Goal: Task Accomplishment & Management: Manage account settings

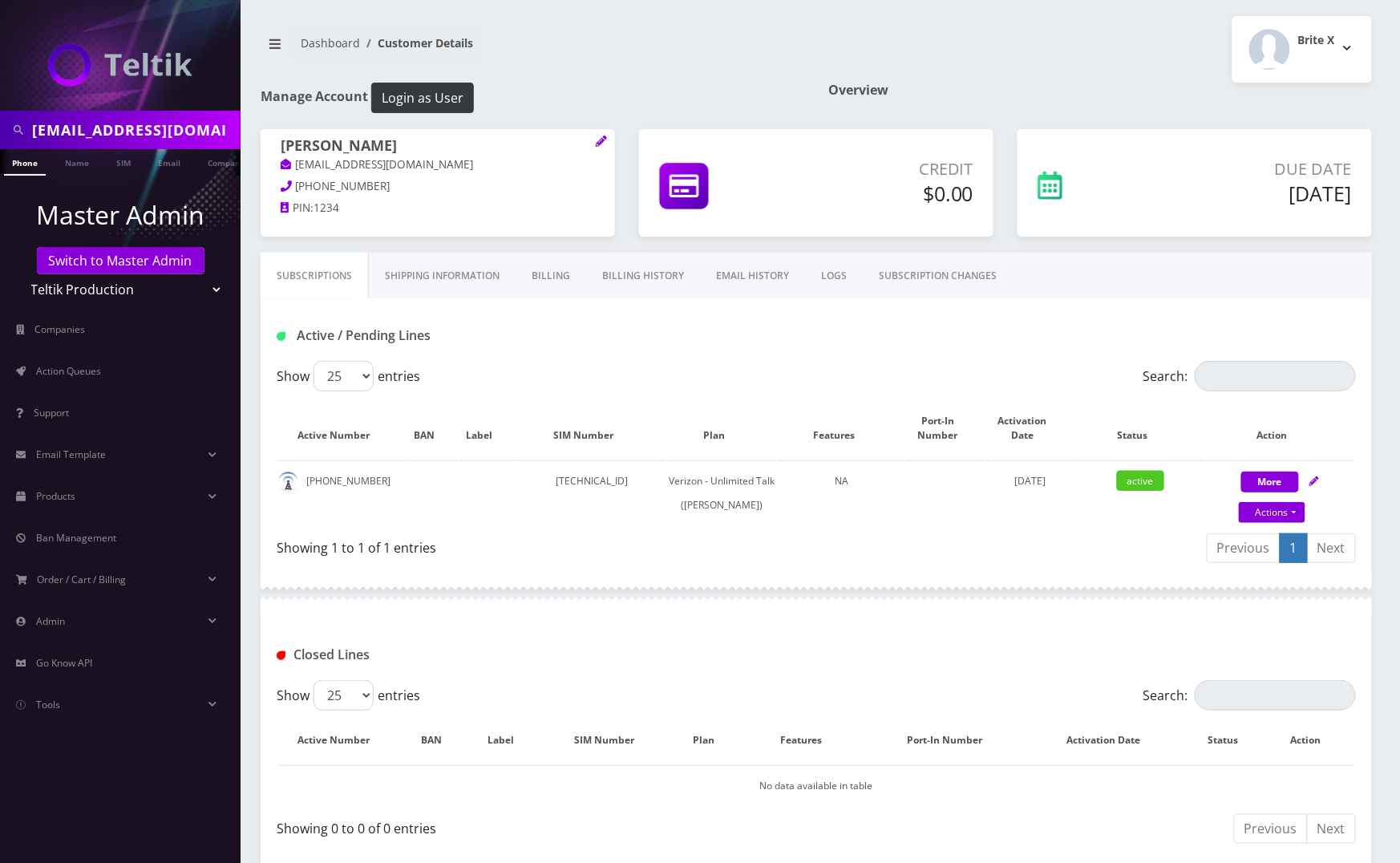
click at [84, 127] on input "shaulkatz613@gmail.com" at bounding box center [134, 129] width 204 height 30
click at [84, 125] on input "shaulkatz613@gmail.com" at bounding box center [134, 129] width 204 height 30
paste input "4844293804"
paste input "text"
type input "4844293804"
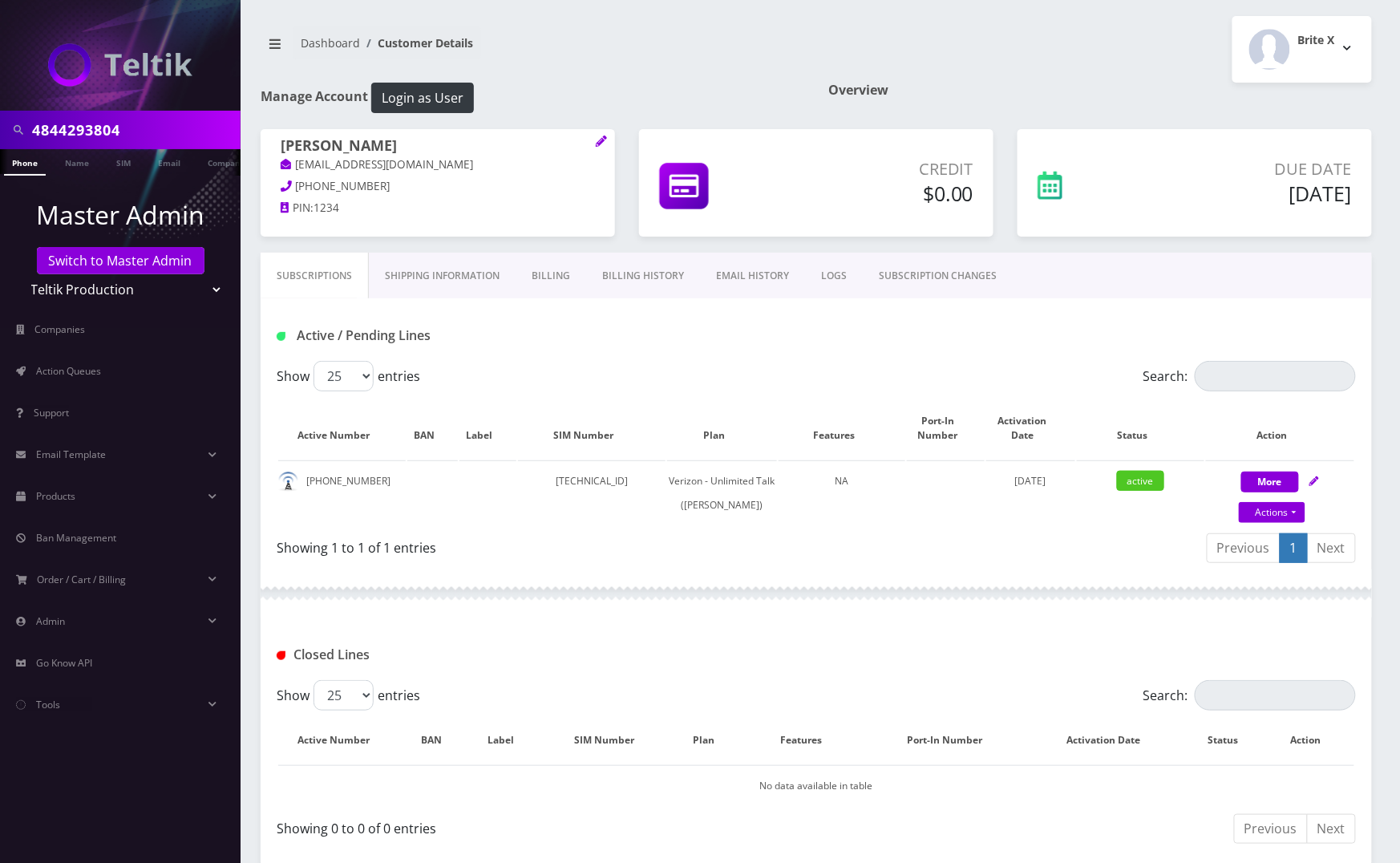
drag, startPoint x: 188, startPoint y: 287, endPoint x: 177, endPoint y: 300, distance: 17.0
click at [188, 287] on select "Teltik Production My Link Mobile VennMobile Unlimited Advanced LTE Rexing Inc D…" at bounding box center [120, 289] width 204 height 30
select select "20"
click at [18, 274] on select "Teltik Production My Link Mobile VennMobile Unlimited Advanced LTE Rexing Inc D…" at bounding box center [120, 289] width 204 height 30
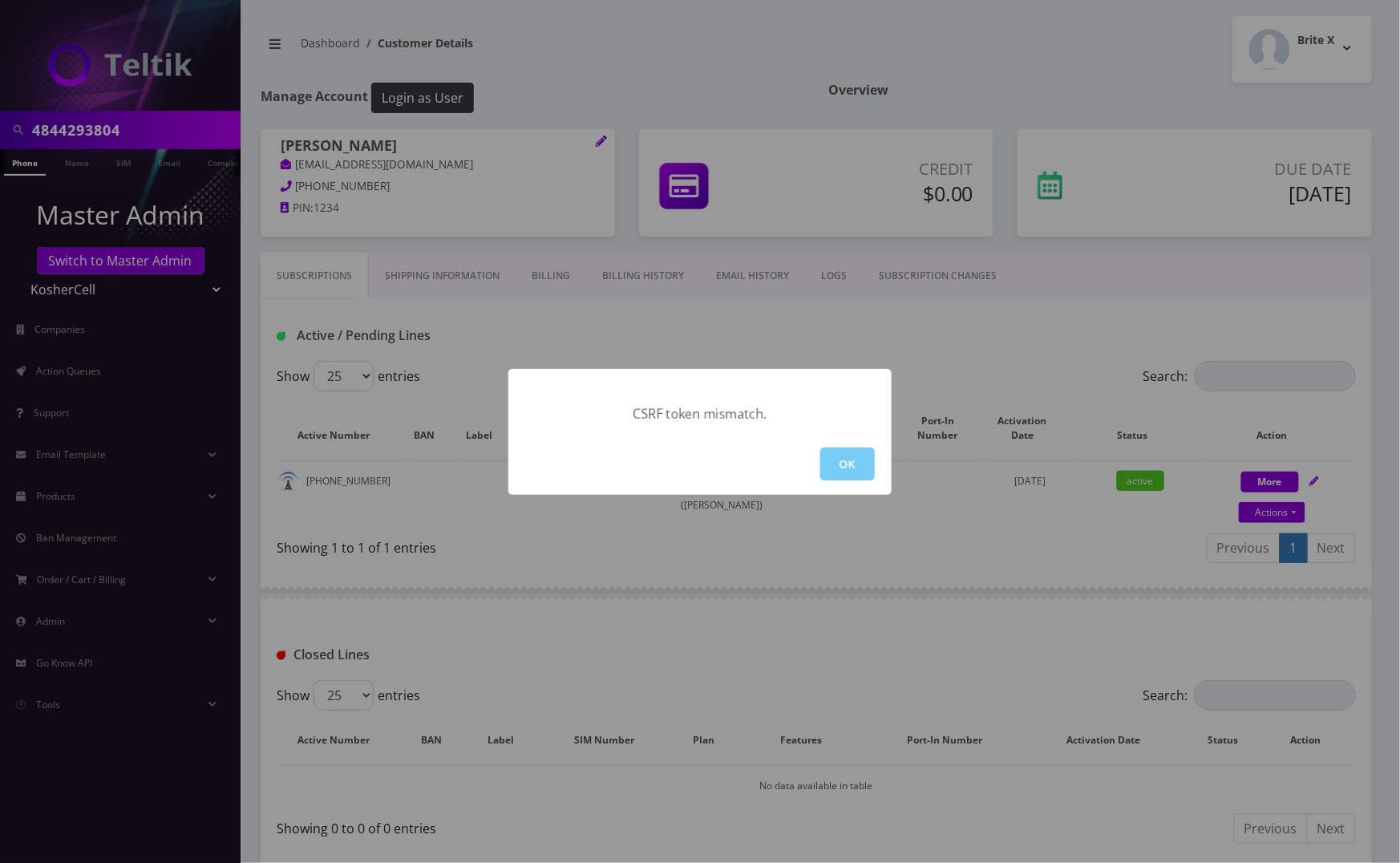
click at [838, 464] on button "OK" at bounding box center [848, 464] width 54 height 33
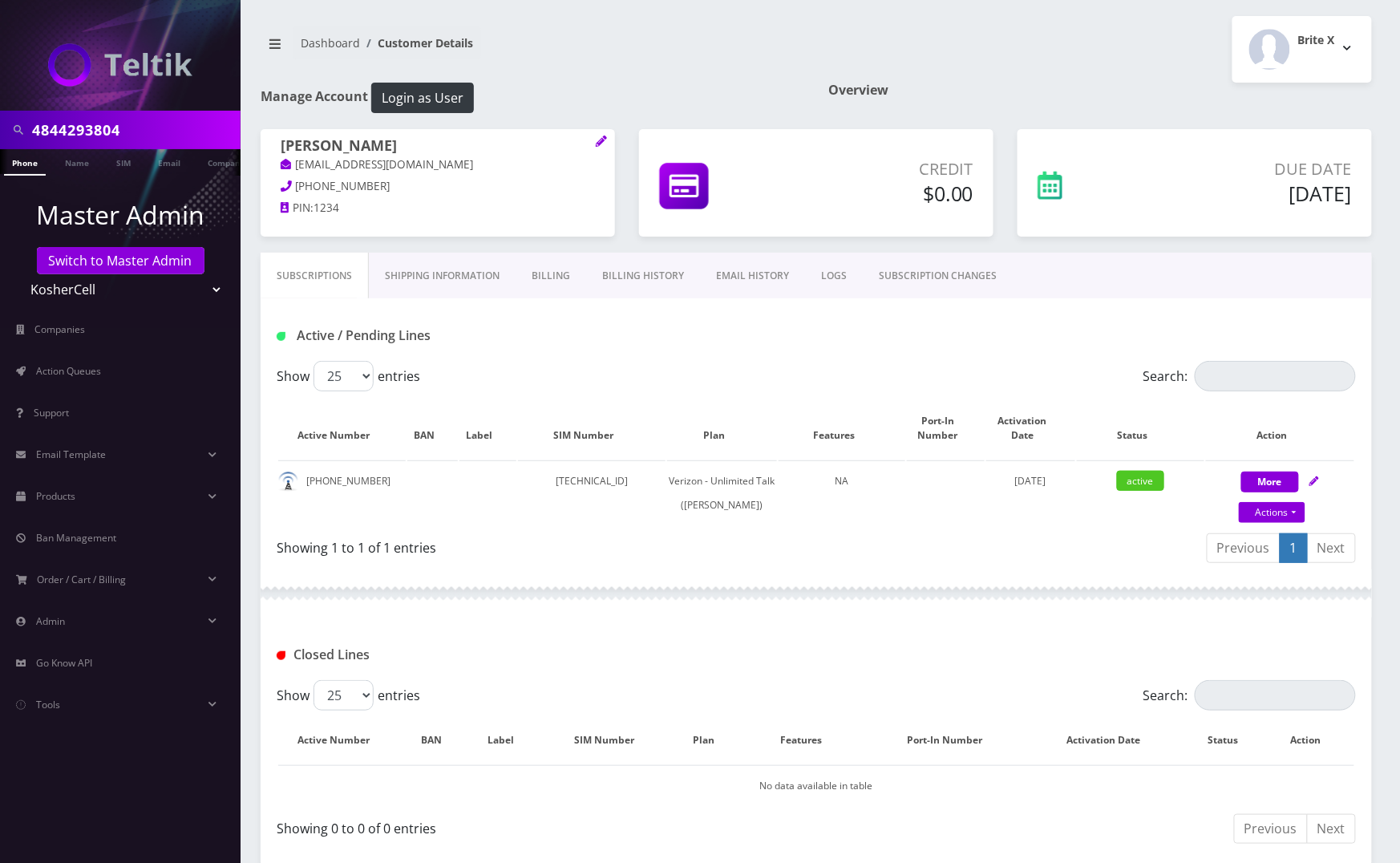
click at [26, 162] on link "Phone" at bounding box center [25, 162] width 42 height 26
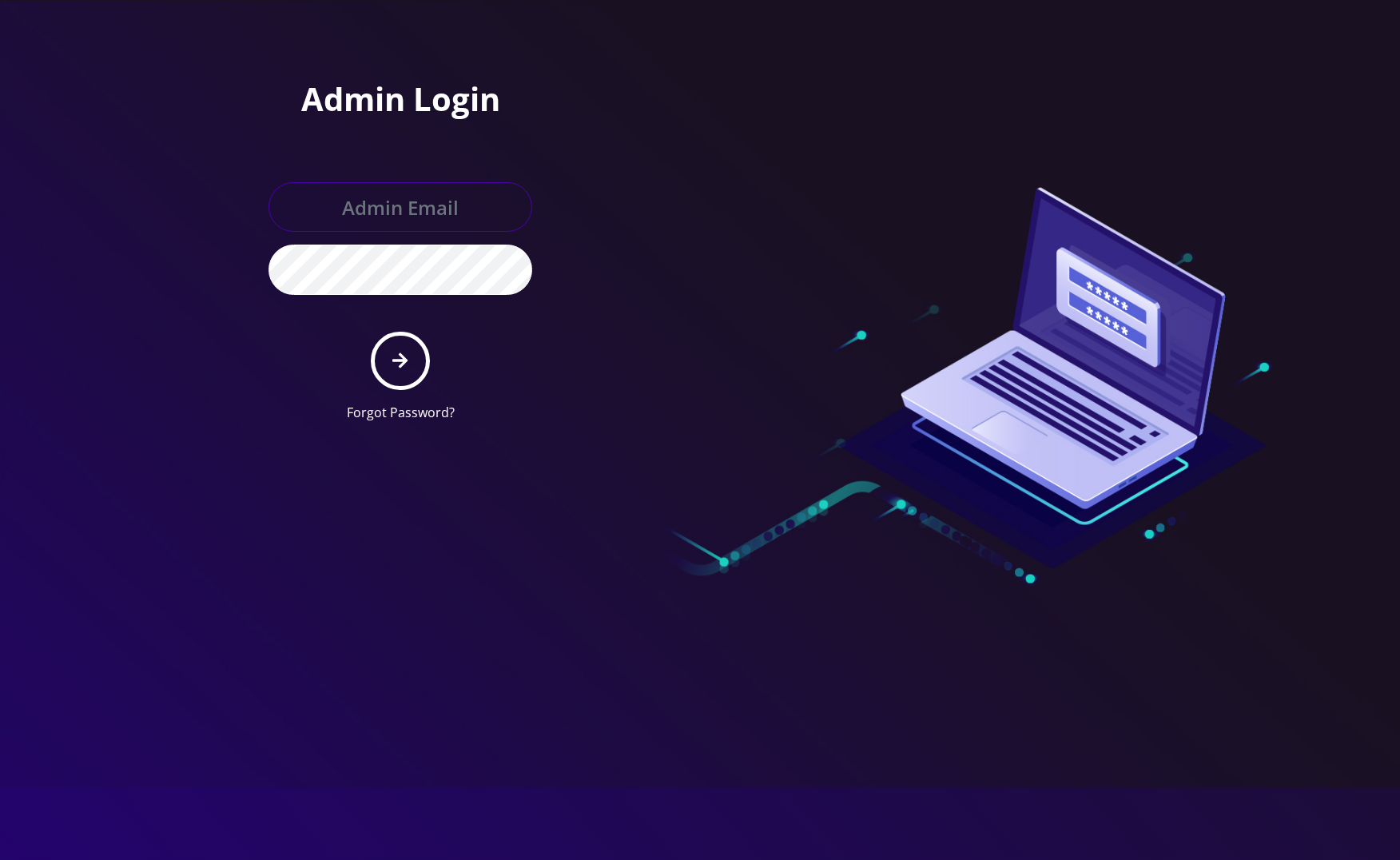
type input "[EMAIL_ADDRESS][DOMAIN_NAME]"
click at [379, 352] on button "submit" at bounding box center [399, 360] width 58 height 58
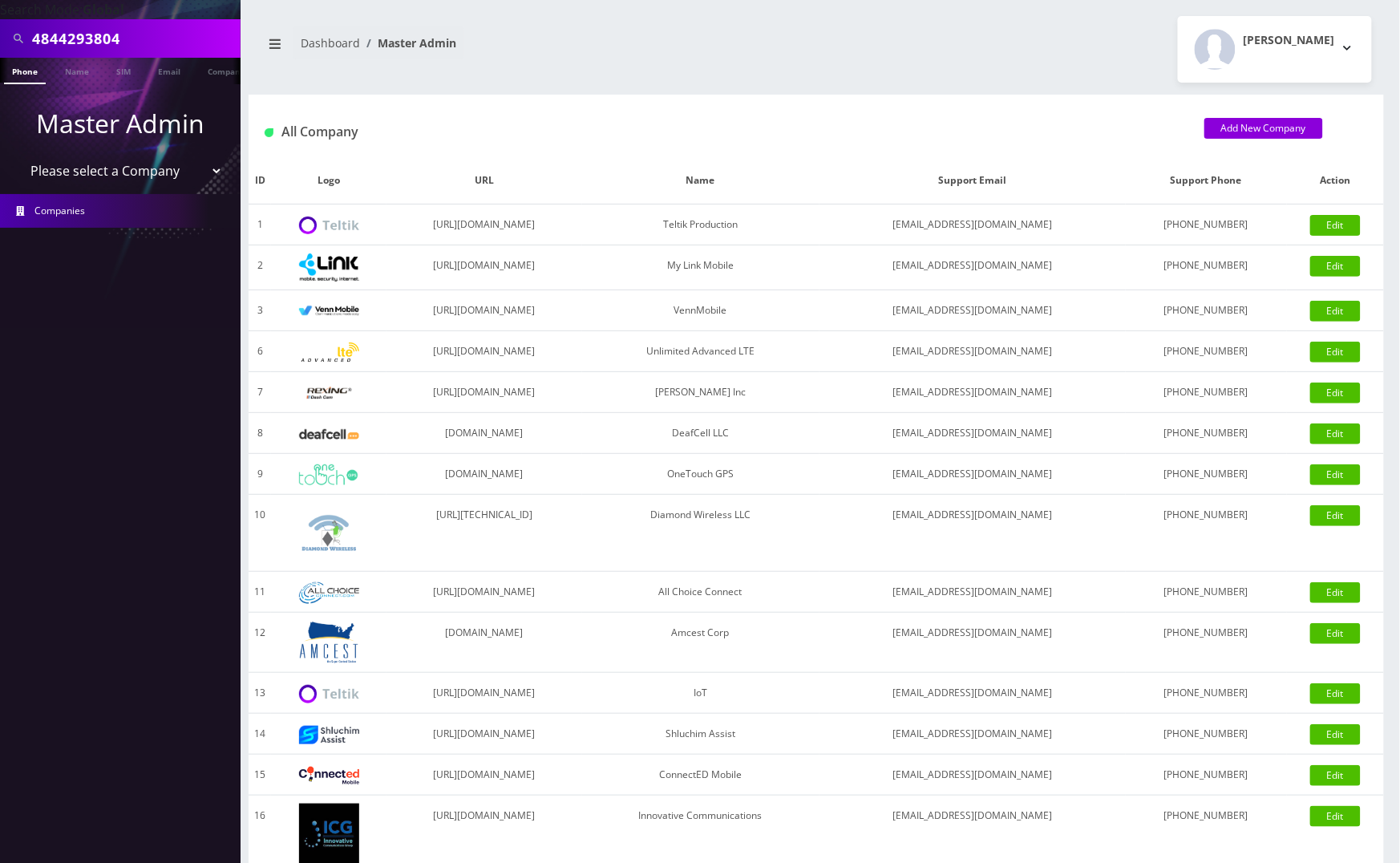
click at [27, 73] on link "Phone" at bounding box center [25, 71] width 42 height 26
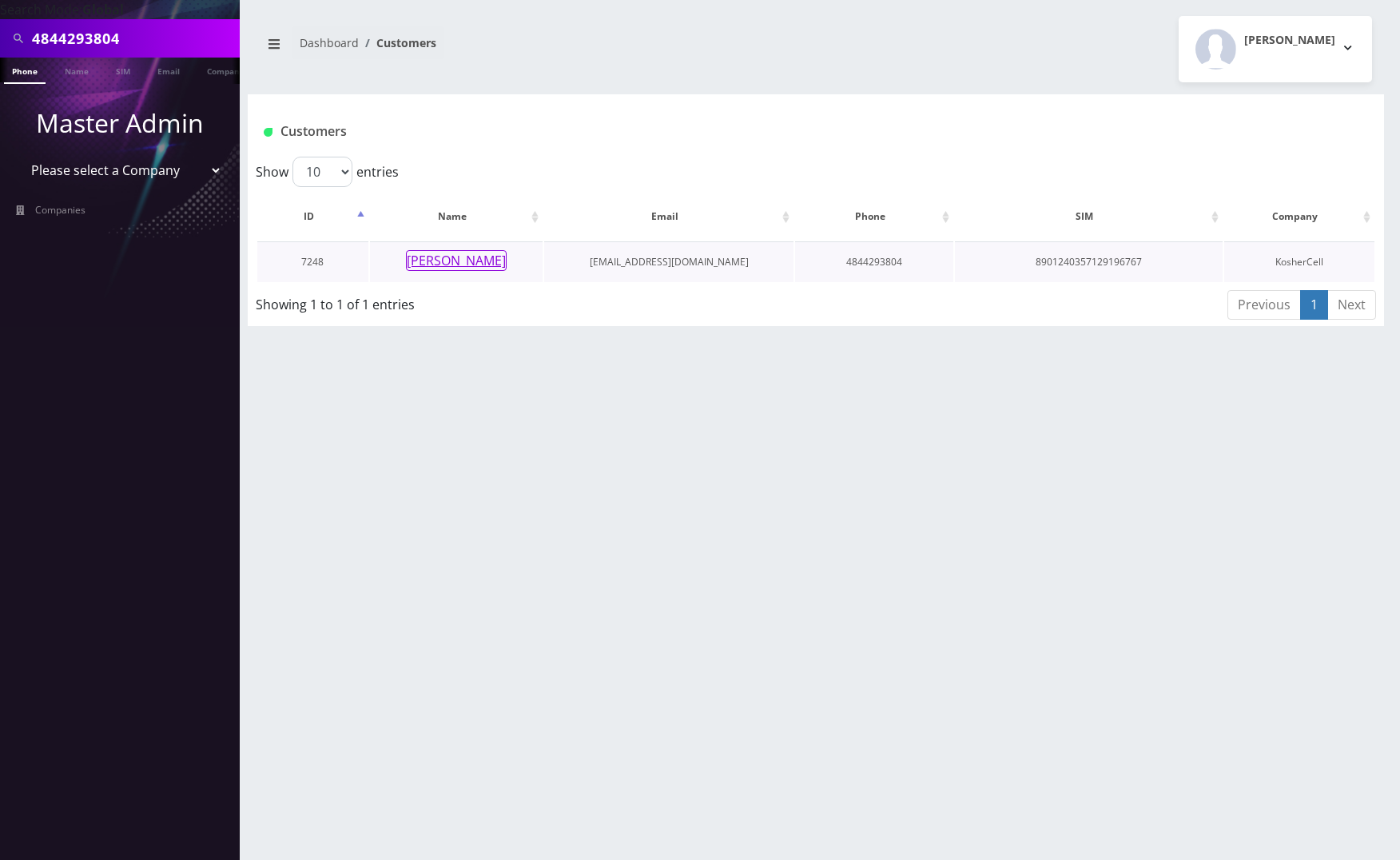
click at [445, 261] on button "[PERSON_NAME]" at bounding box center [456, 260] width 101 height 20
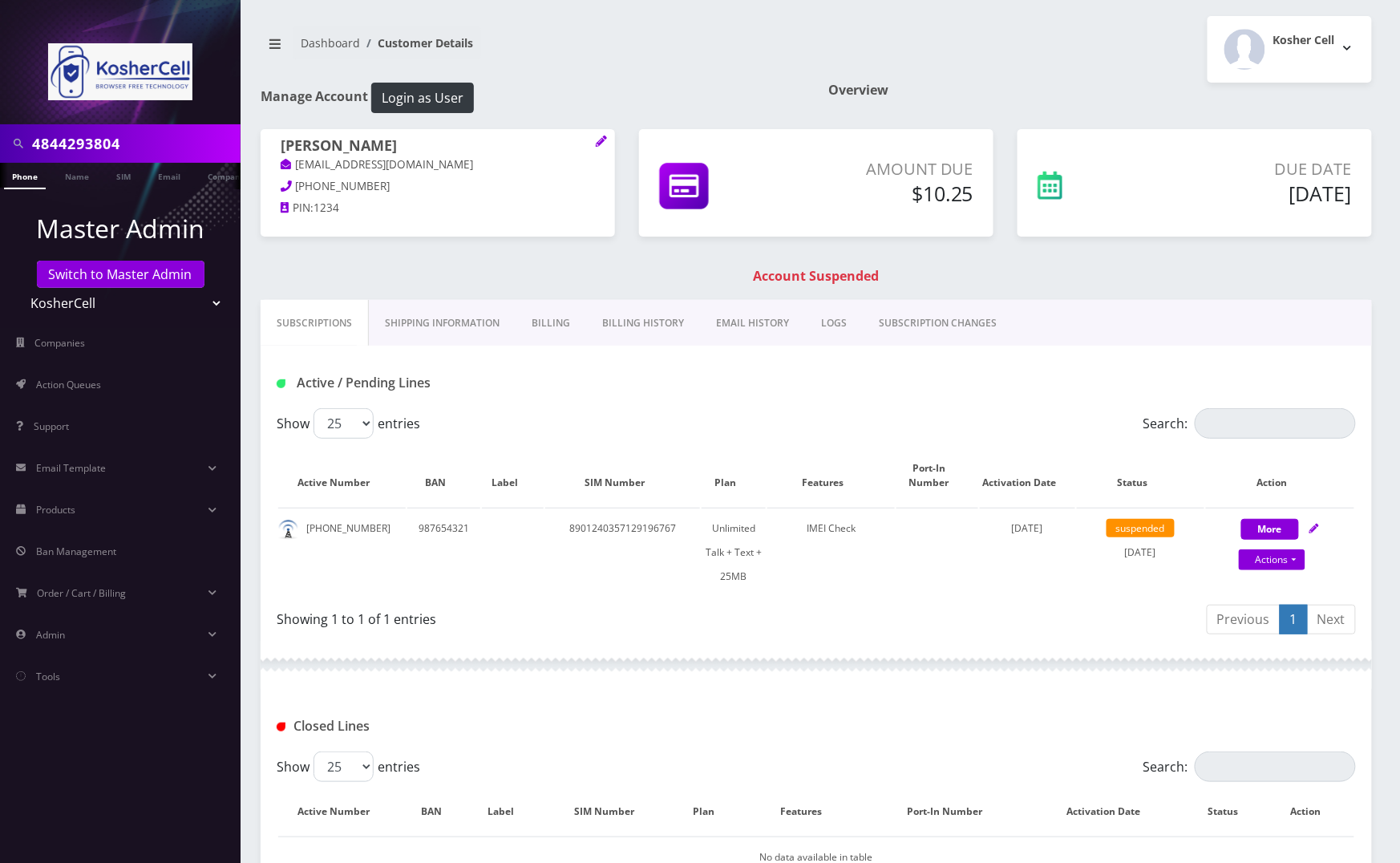
click at [619, 327] on link "Billing History" at bounding box center [643, 322] width 114 height 47
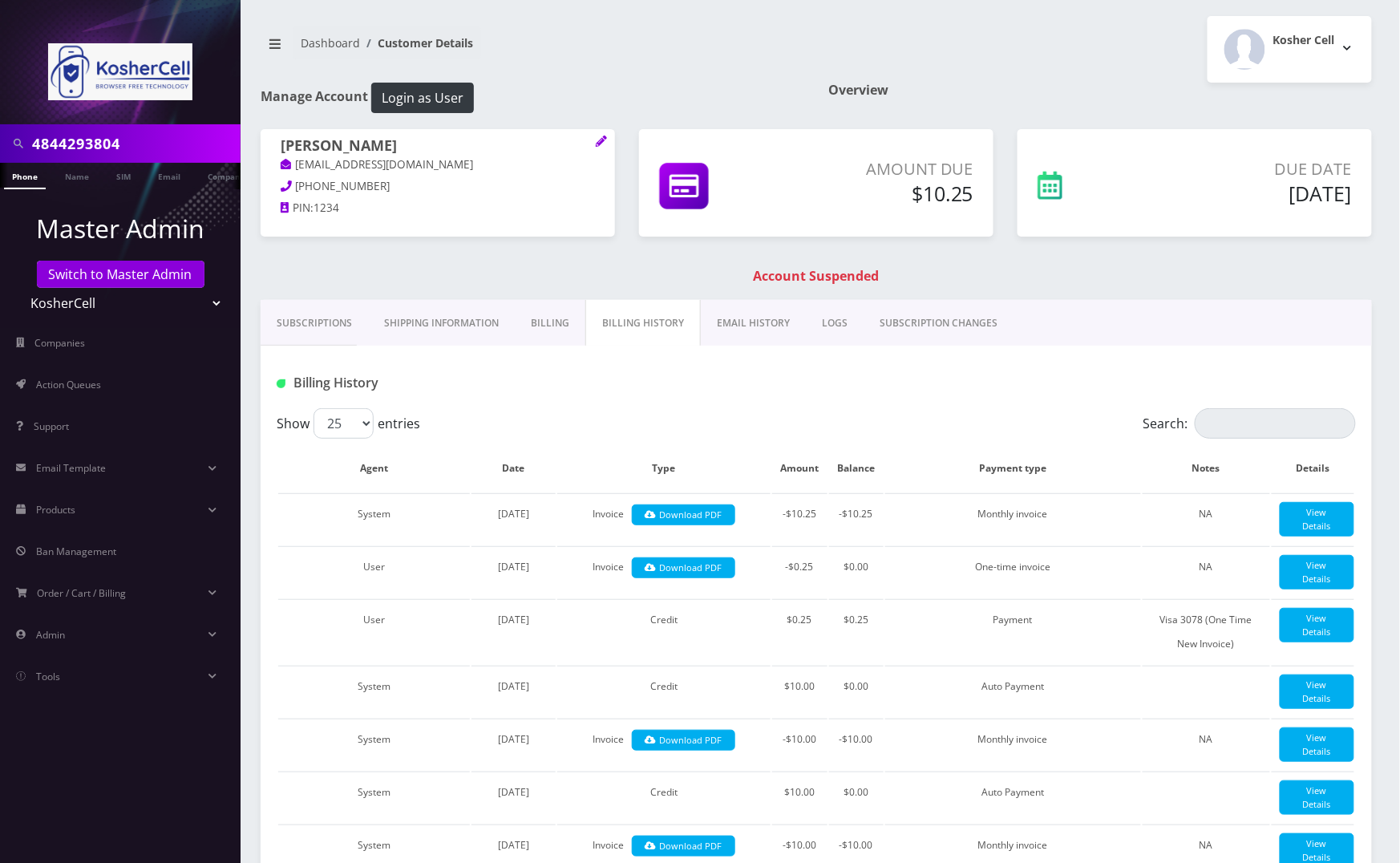
click at [534, 318] on link "Billing" at bounding box center [551, 322] width 71 height 47
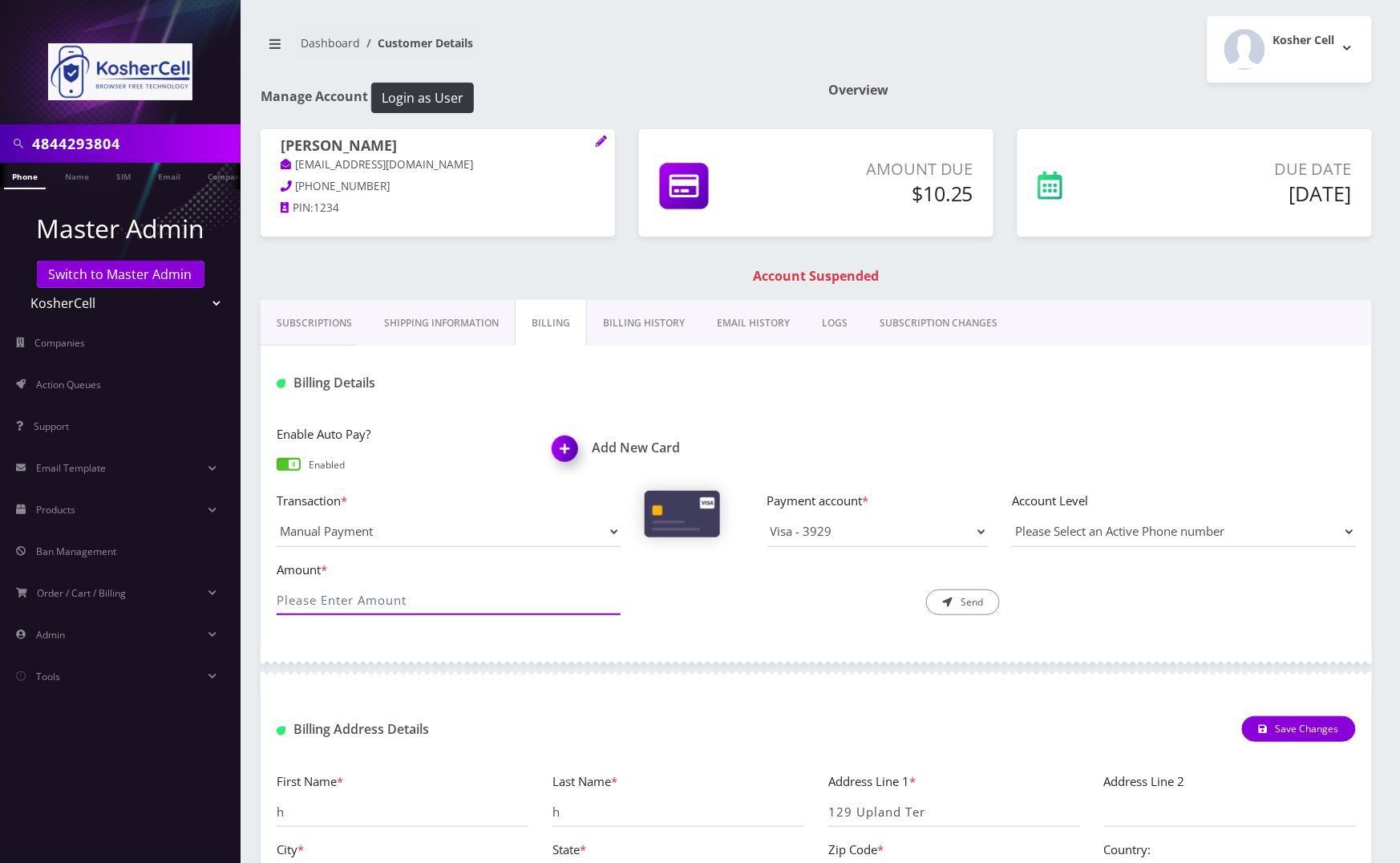
click at [584, 602] on input "Amount *" at bounding box center [449, 599] width 344 height 30
type input "10.25"
click at [985, 609] on button "Send" at bounding box center [964, 601] width 74 height 26
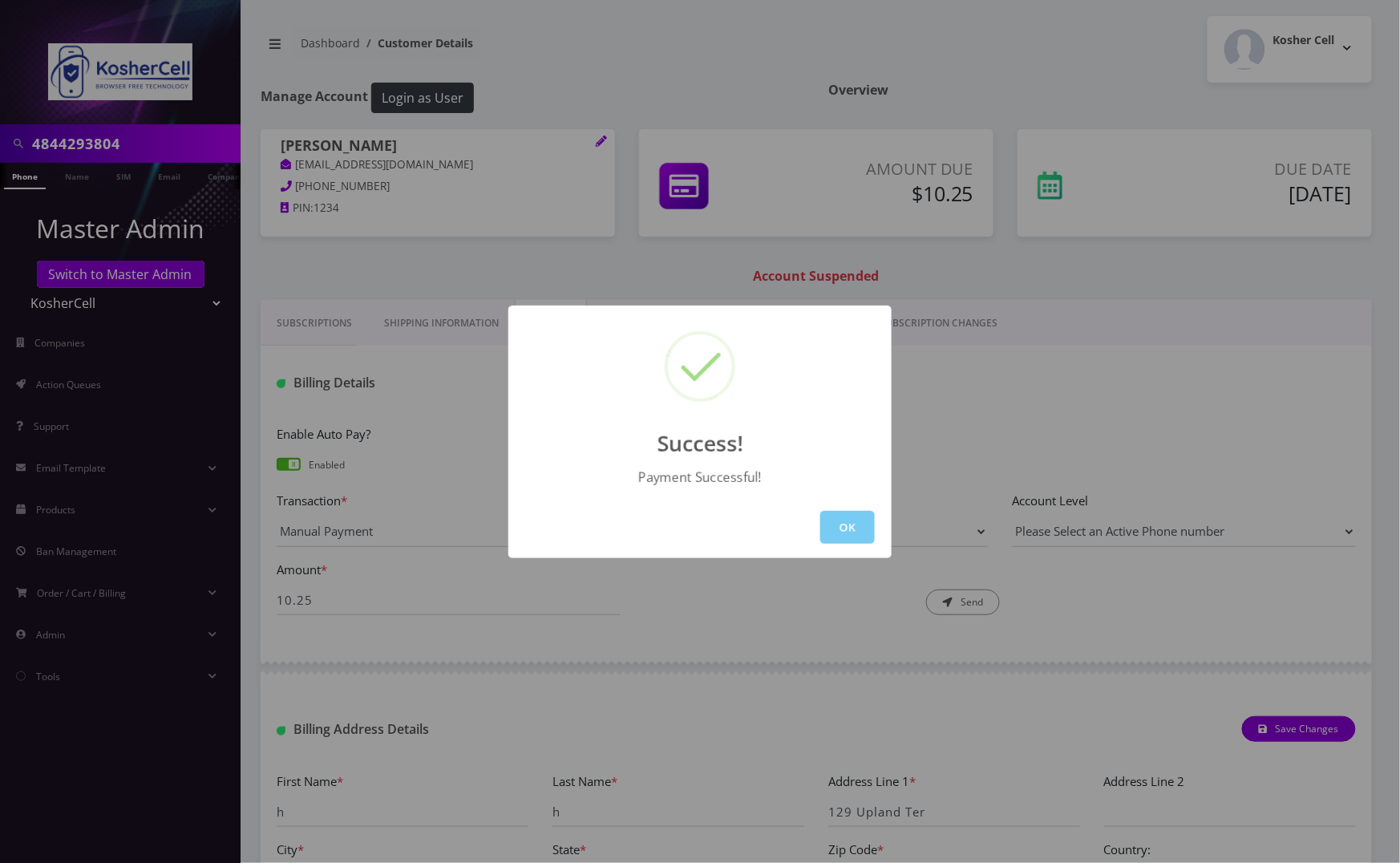
click at [844, 527] on button "OK" at bounding box center [848, 527] width 54 height 33
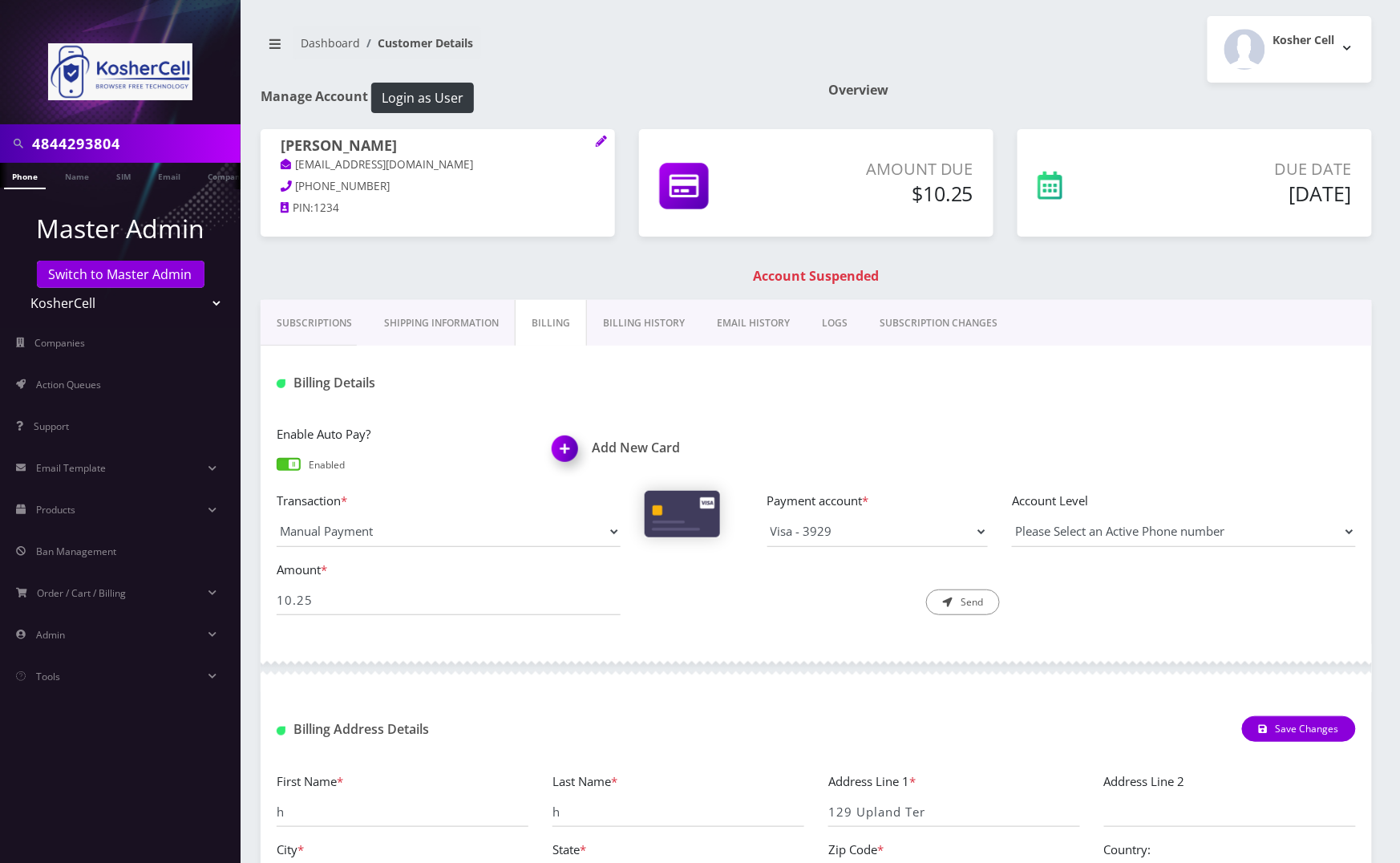
click at [23, 179] on link "Phone" at bounding box center [25, 176] width 42 height 26
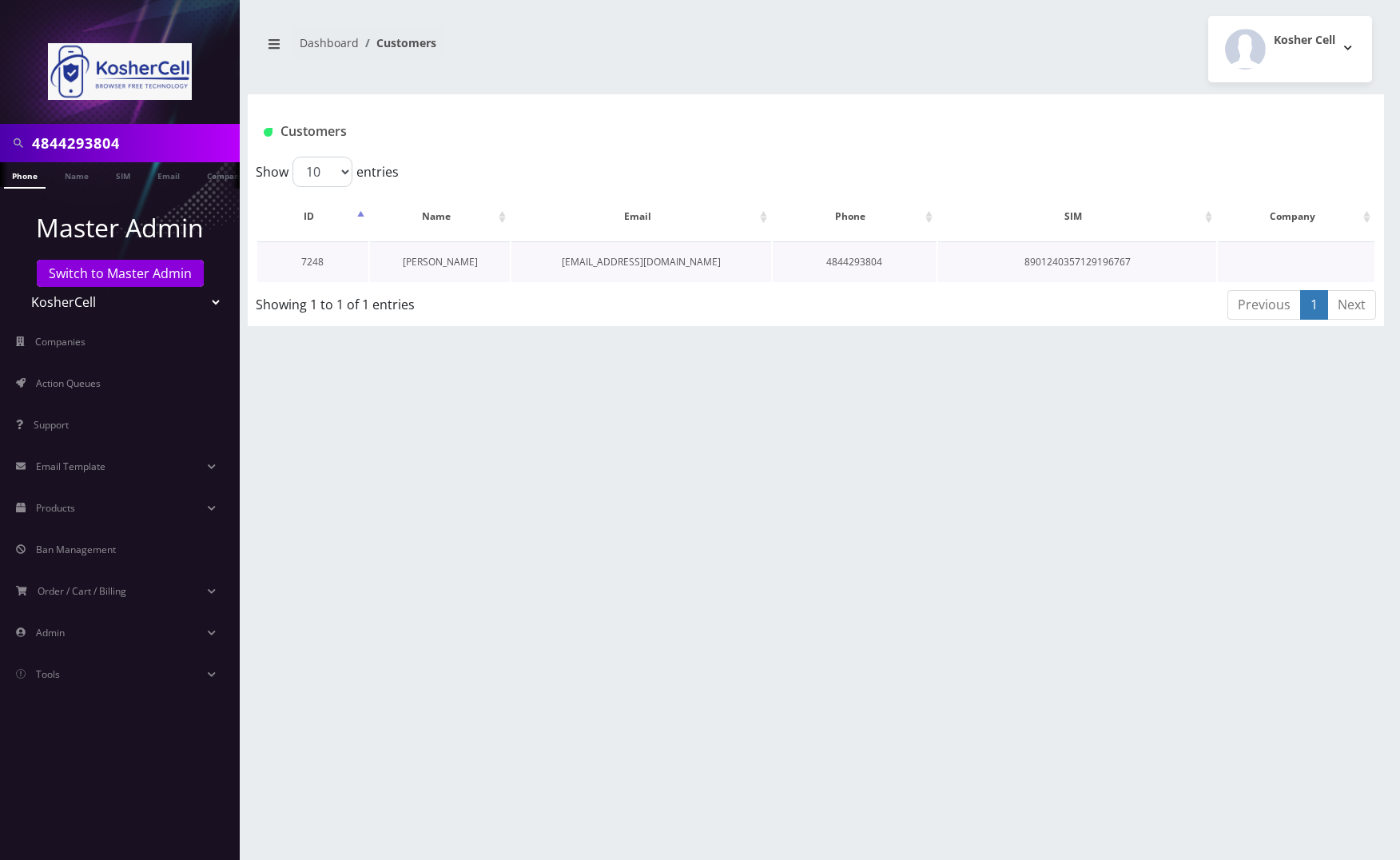
click at [442, 258] on link "[PERSON_NAME]" at bounding box center [440, 262] width 75 height 14
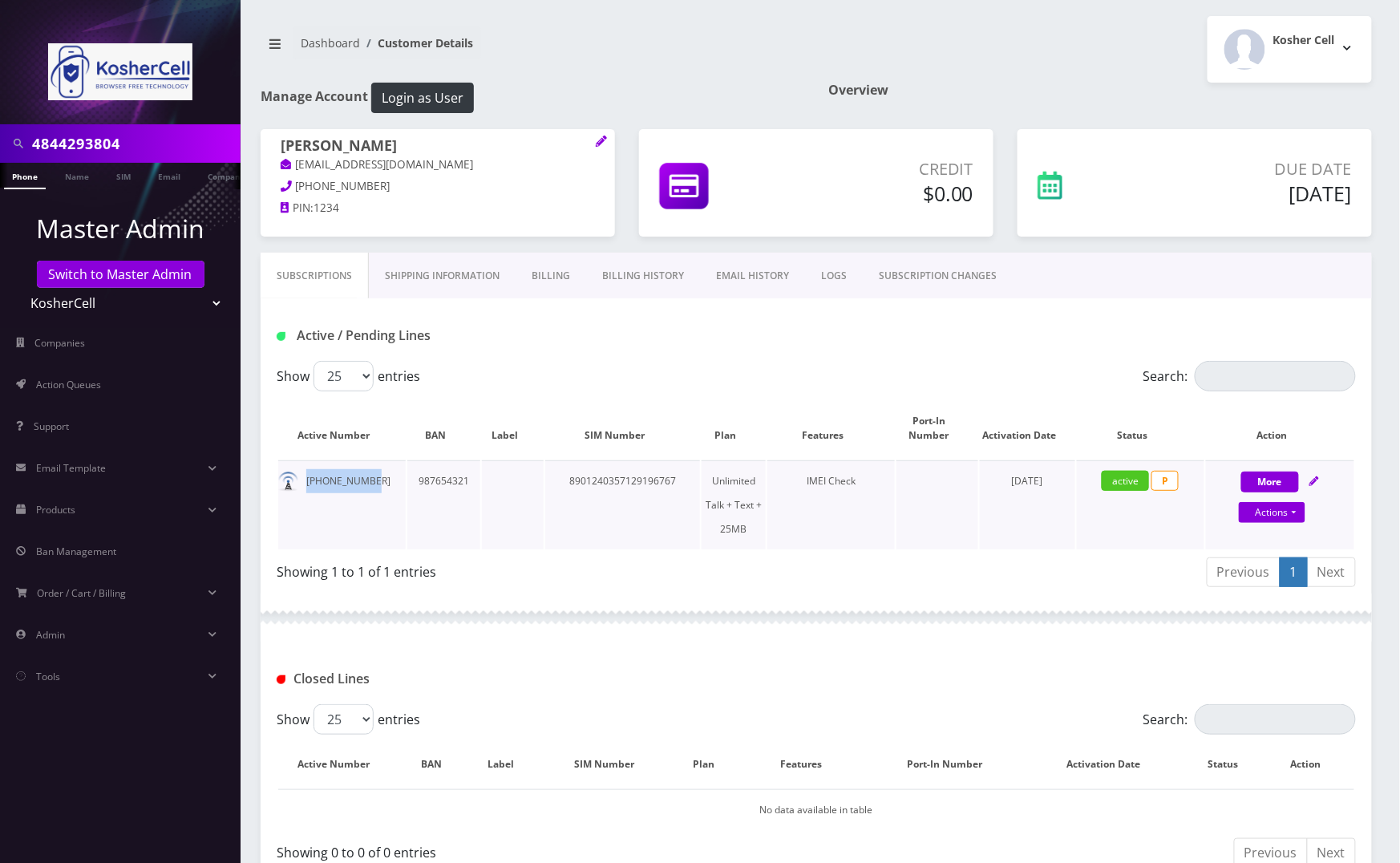
drag, startPoint x: 367, startPoint y: 481, endPoint x: 305, endPoint y: 484, distance: 62.1
click at [305, 484] on td "[PHONE_NUMBER]" at bounding box center [342, 504] width 128 height 89
copy td "[PHONE_NUMBER]"
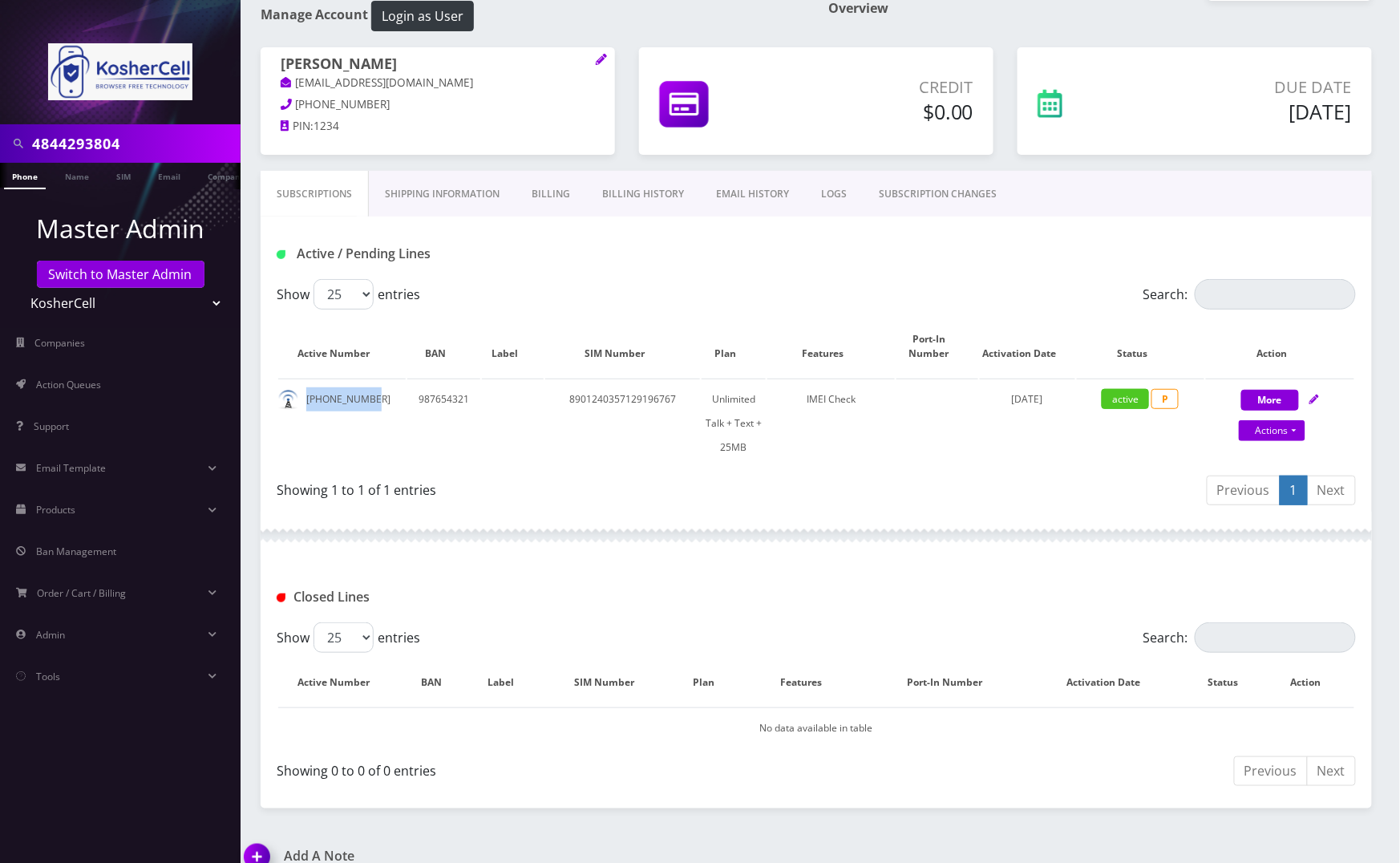
click at [626, 196] on link "Billing History" at bounding box center [643, 194] width 114 height 47
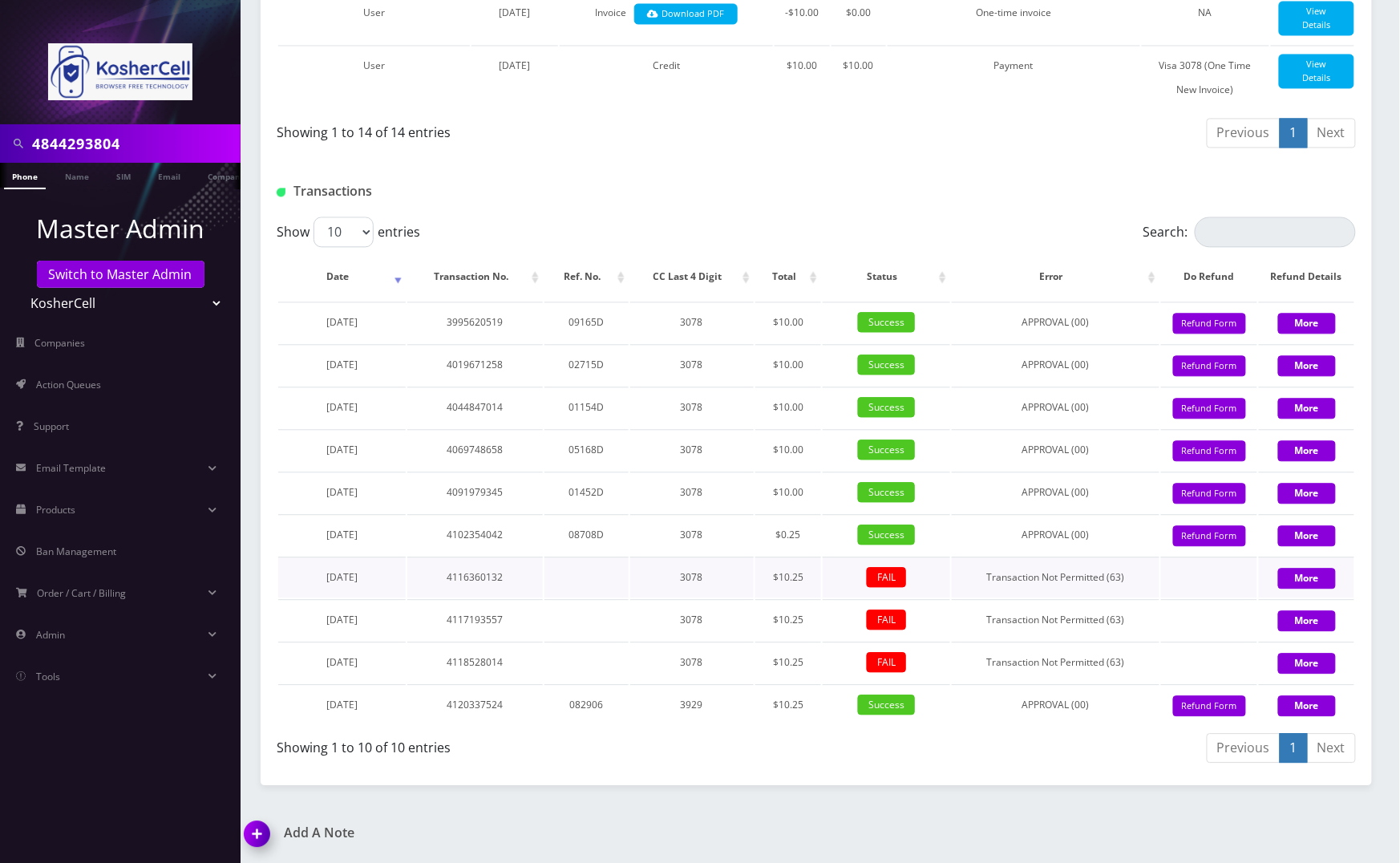
scroll to position [1130, 0]
click at [267, 829] on img at bounding box center [259, 838] width 47 height 47
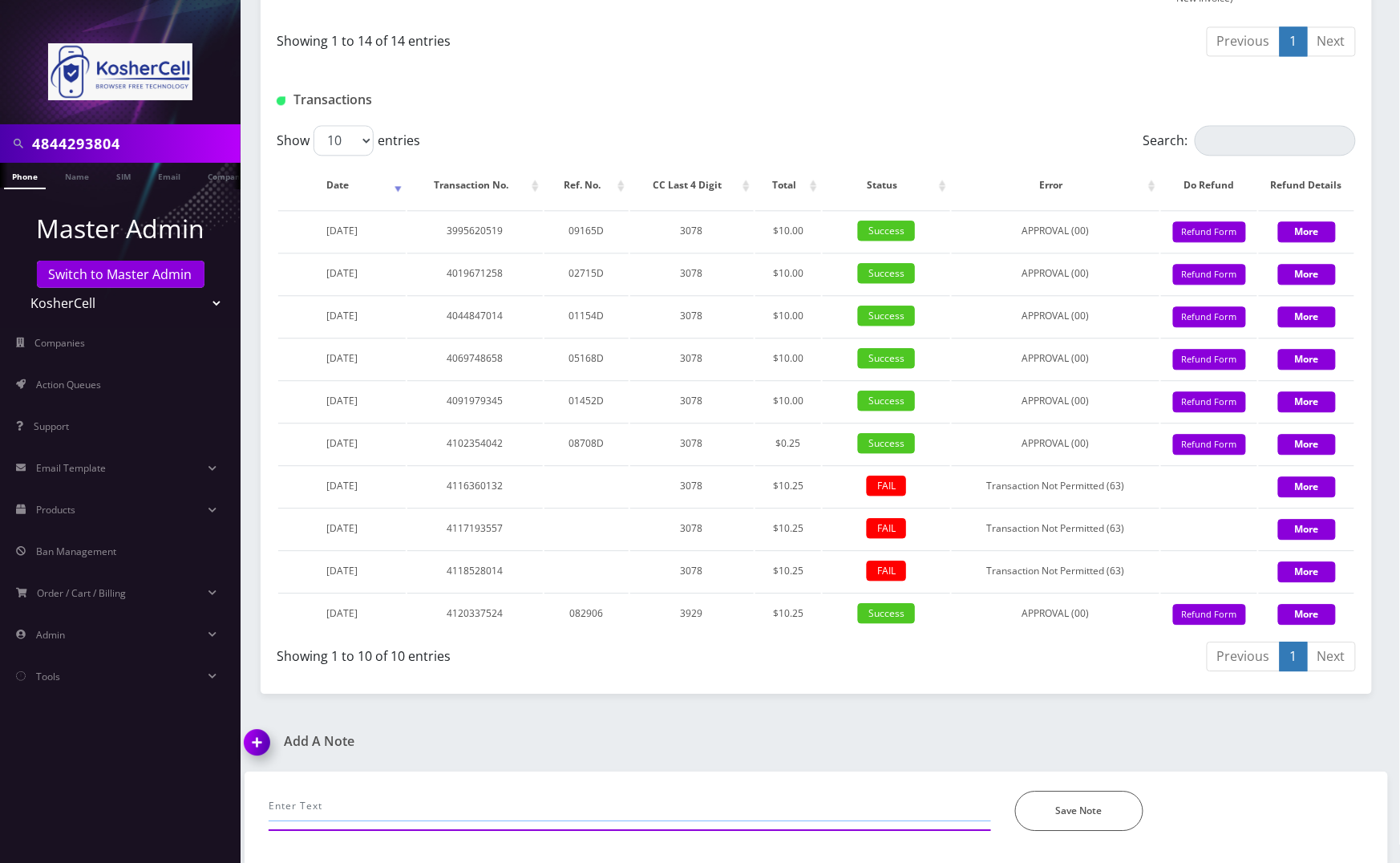
click at [388, 798] on input "text" at bounding box center [630, 805] width 723 height 30
paste input "[PERSON_NAME]"
drag, startPoint x: 523, startPoint y: 803, endPoint x: 546, endPoint y: 803, distance: 23.0
click at [523, 803] on input "aas per [PERSON_NAME]. Updated CC, charged 10.25" at bounding box center [630, 805] width 723 height 30
click at [588, 803] on input "aas per [PERSON_NAME]. Updated CC, charged $10.25" at bounding box center [630, 805] width 723 height 30
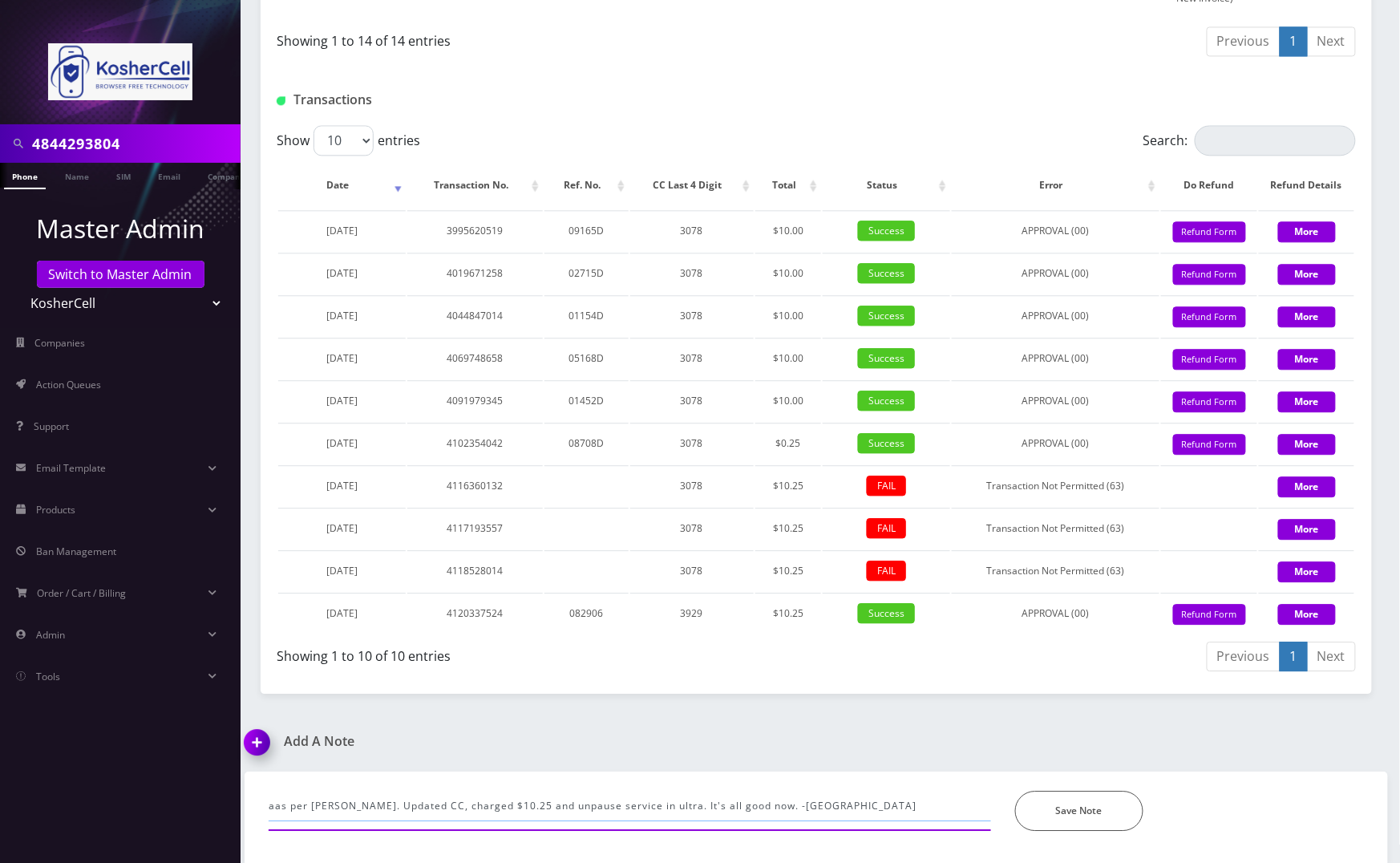
click at [271, 808] on input "aas per [PERSON_NAME]. Updated CC, charged $10.25 and unpause service in ultra.…" at bounding box center [630, 805] width 723 height 30
type input "as per [PERSON_NAME]. Updated CC, charged $10.25 and unpause service in ultra. …"
click at [1073, 805] on button "Save Note" at bounding box center [1080, 810] width 128 height 40
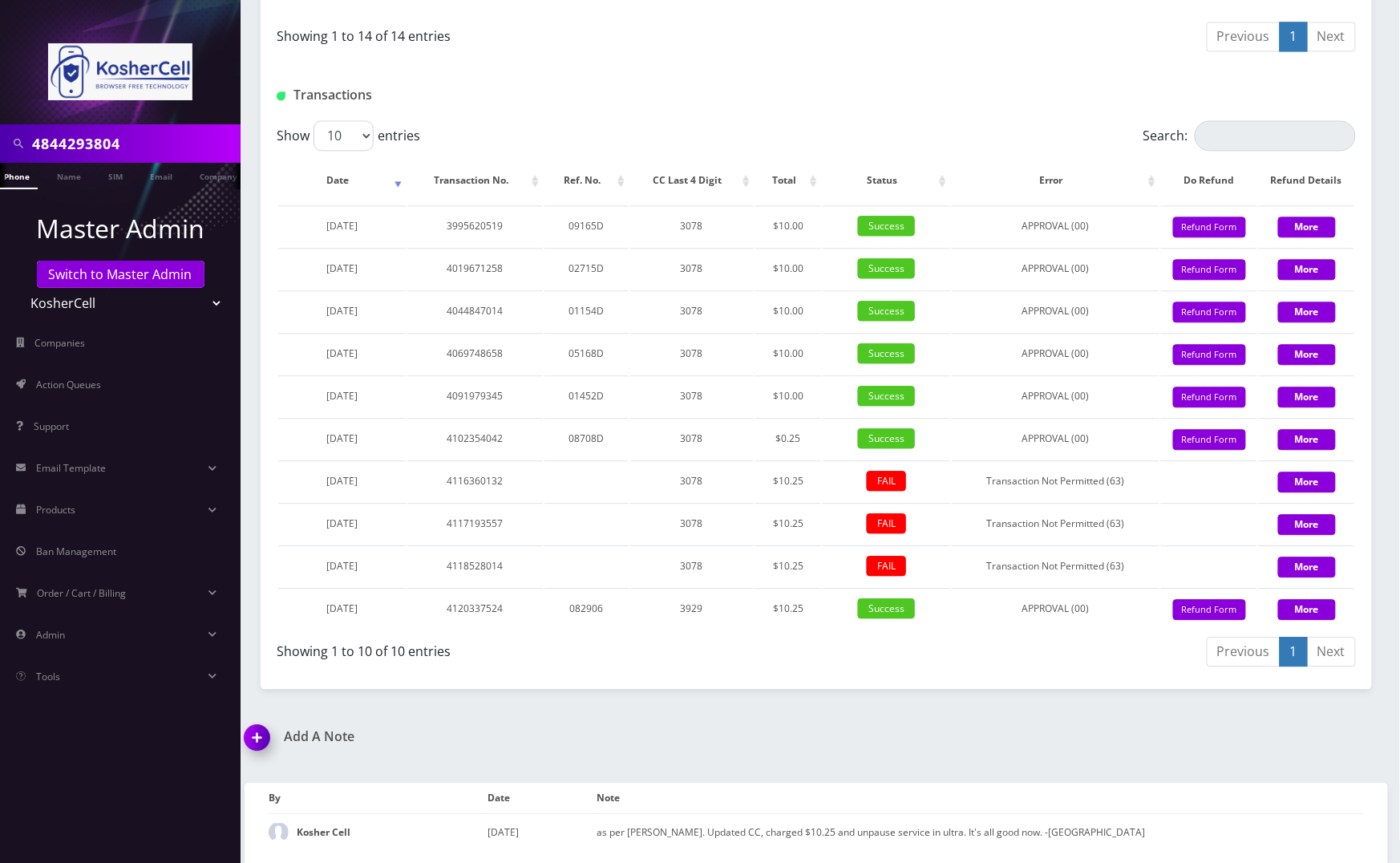
scroll to position [0, 1]
